Goal: Transaction & Acquisition: Purchase product/service

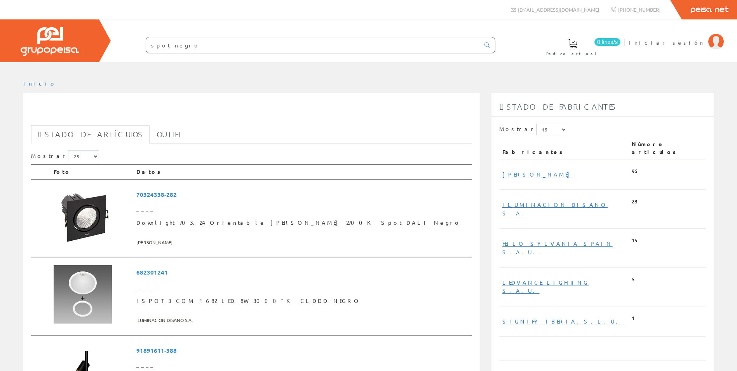
click at [230, 49] on input "spot negro" at bounding box center [313, 45] width 334 height 16
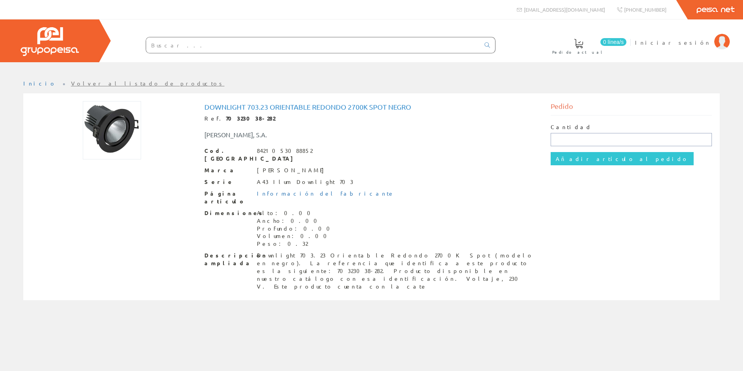
click at [578, 144] on input "text" at bounding box center [631, 139] width 162 height 13
type input "1"
drag, startPoint x: 268, startPoint y: 109, endPoint x: 206, endPoint y: 108, distance: 62.6
click at [206, 108] on h1 "Downlight 703.23 Orientable Redondo 2700K Spot Negro" at bounding box center [371, 107] width 334 height 8
copy h1 "Downlight 703.23"
